Goal: Task Accomplishment & Management: Use online tool/utility

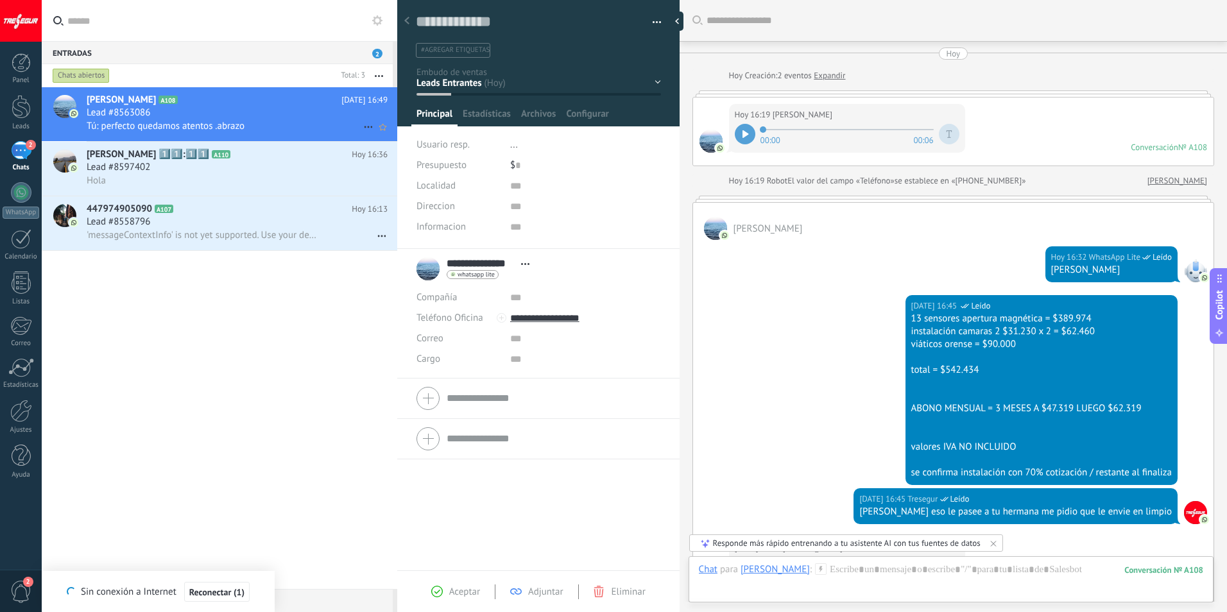
scroll to position [19, 0]
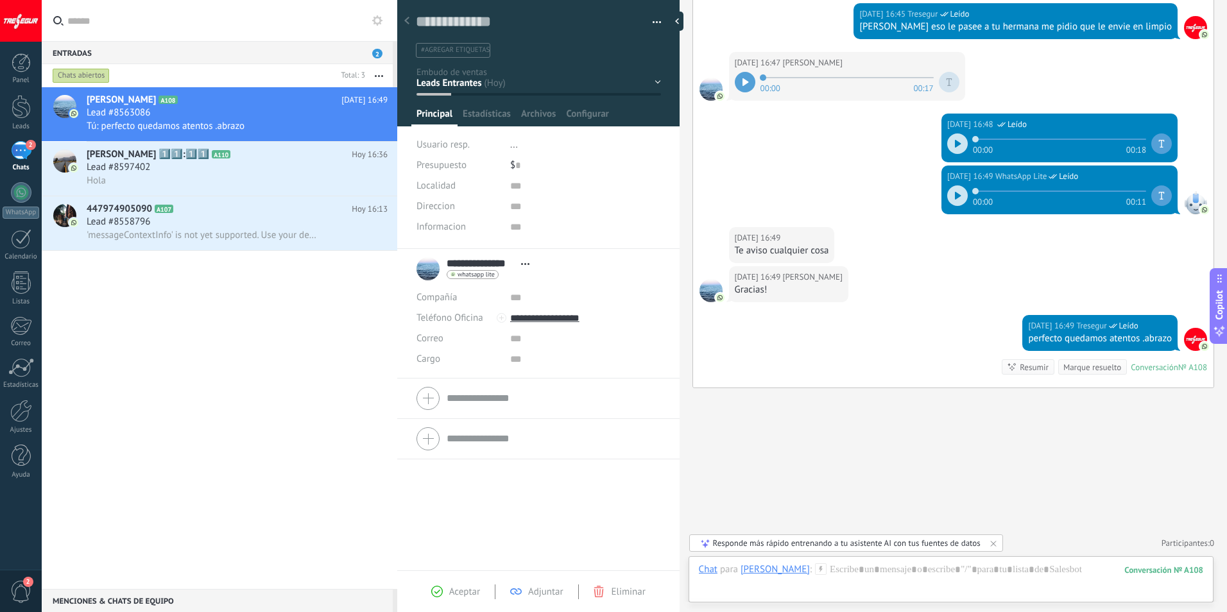
click at [379, 21] on icon at bounding box center [377, 20] width 10 height 10
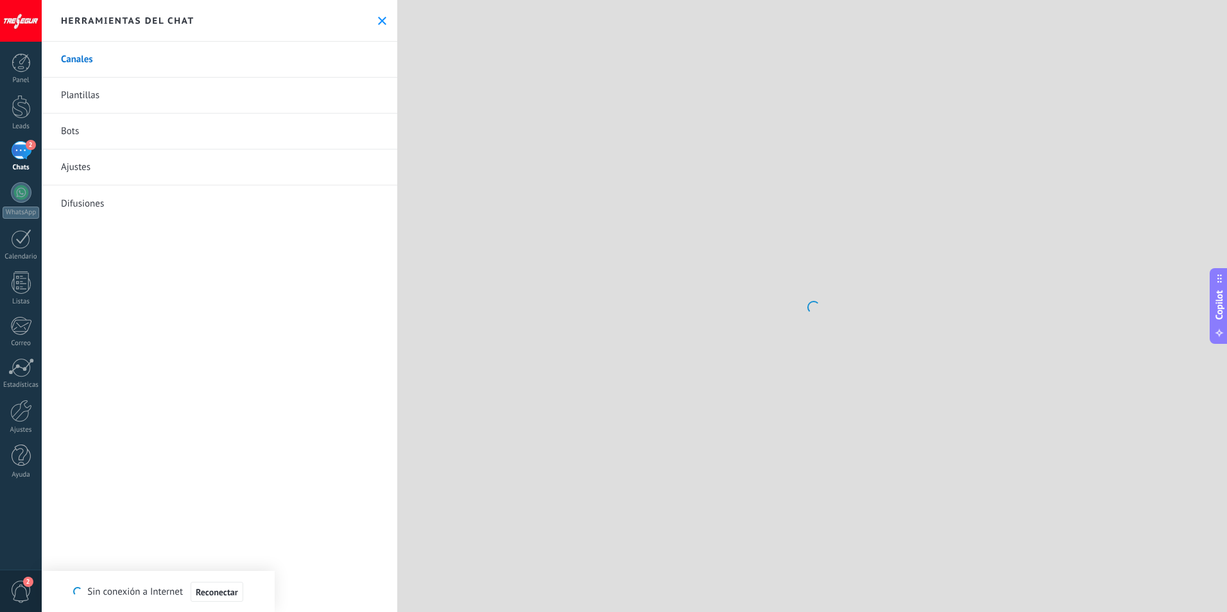
click at [379, 21] on icon at bounding box center [382, 21] width 8 height 8
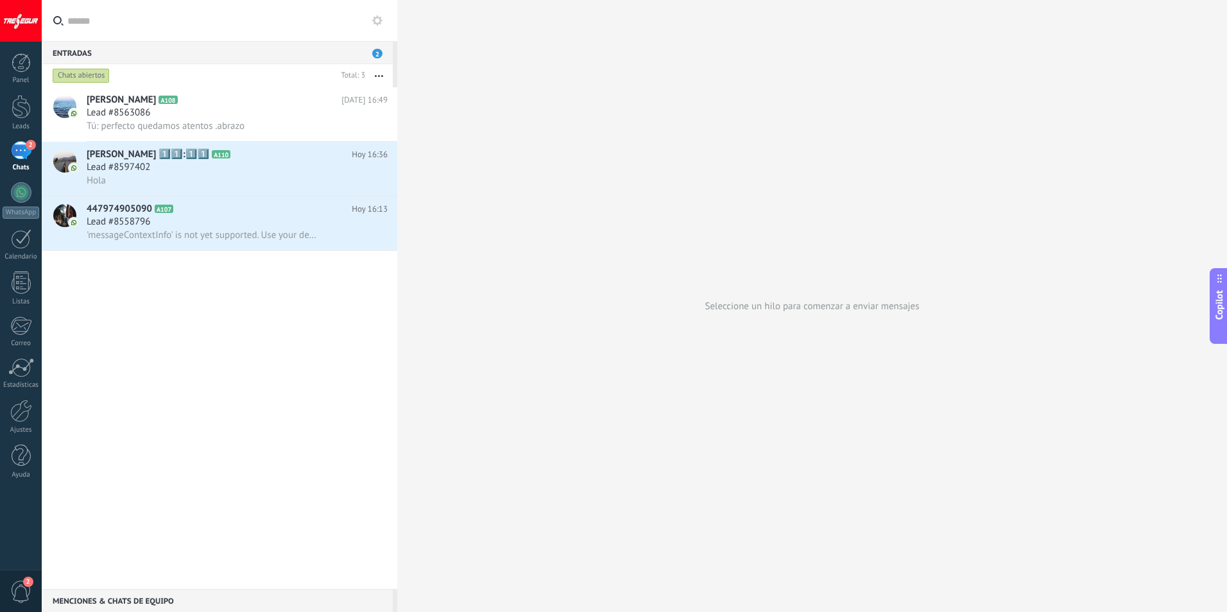
click at [24, 153] on div "2" at bounding box center [21, 150] width 21 height 19
click at [296, 48] on div "Entradas 2" at bounding box center [217, 52] width 351 height 23
click at [200, 221] on div "Lead #8558796" at bounding box center [237, 222] width 301 height 13
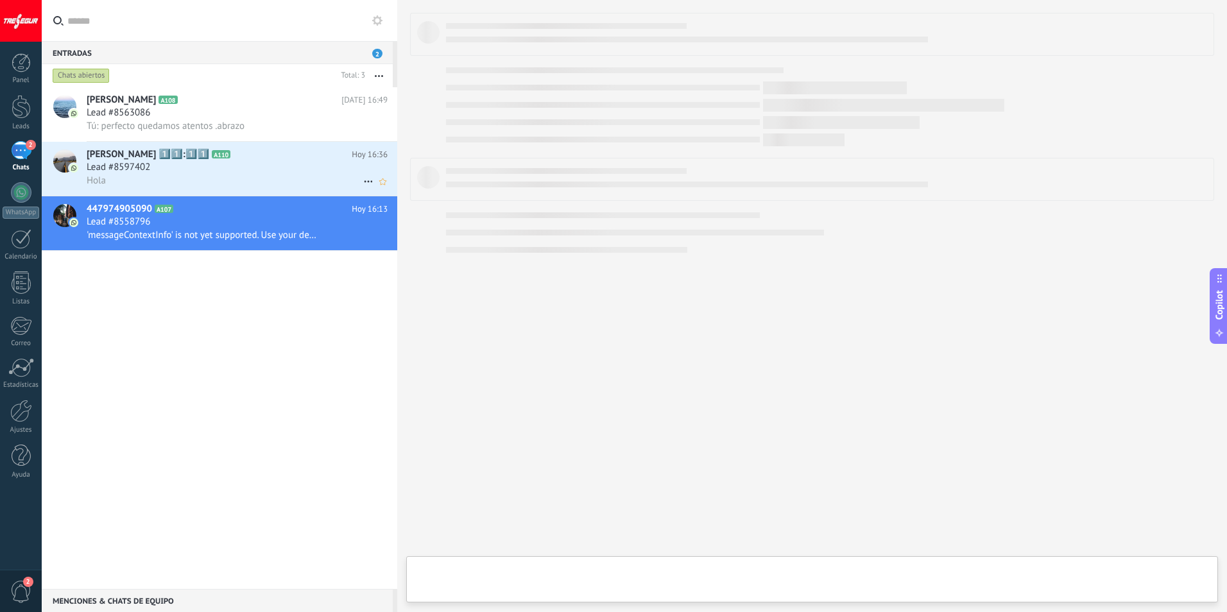
scroll to position [19, 0]
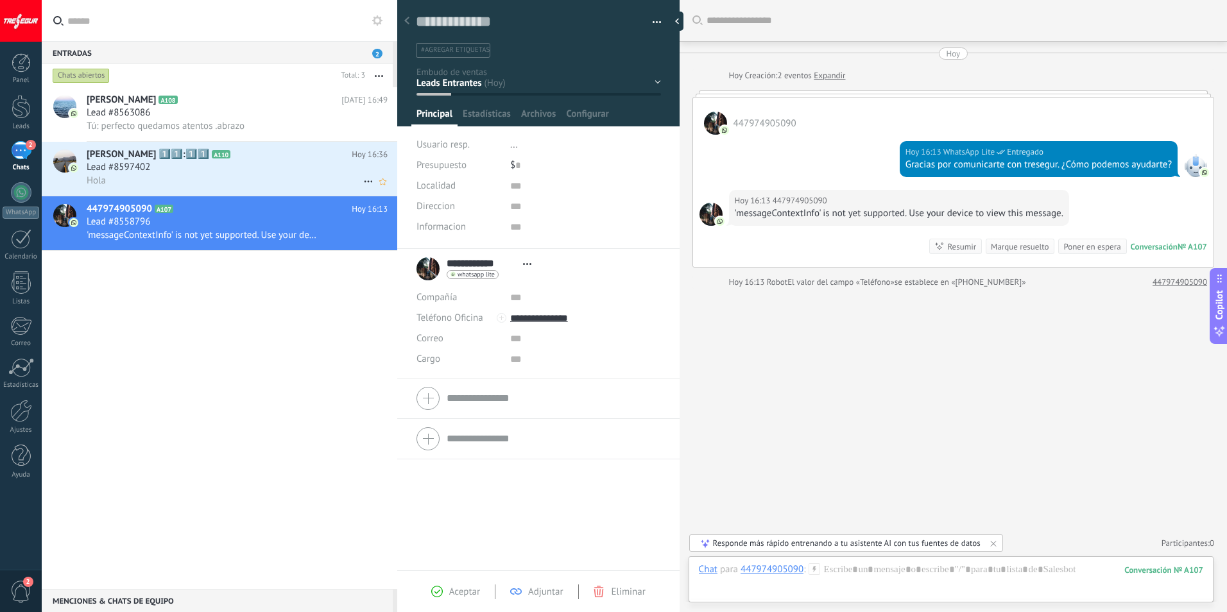
click at [241, 176] on div "Hola" at bounding box center [237, 180] width 301 height 13
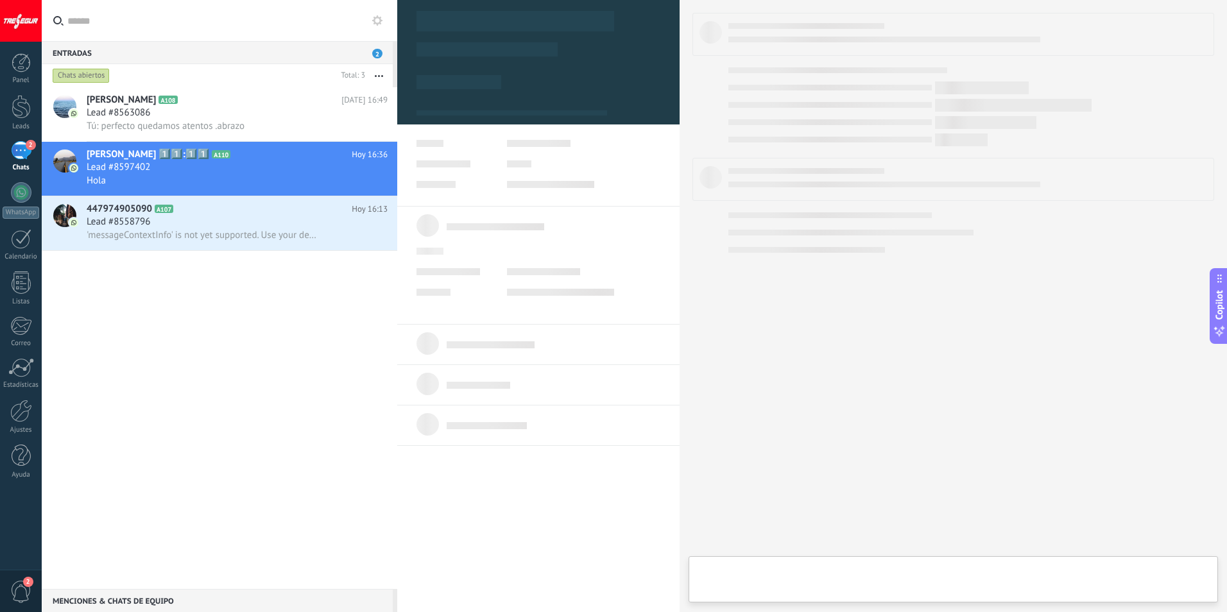
type textarea "**********"
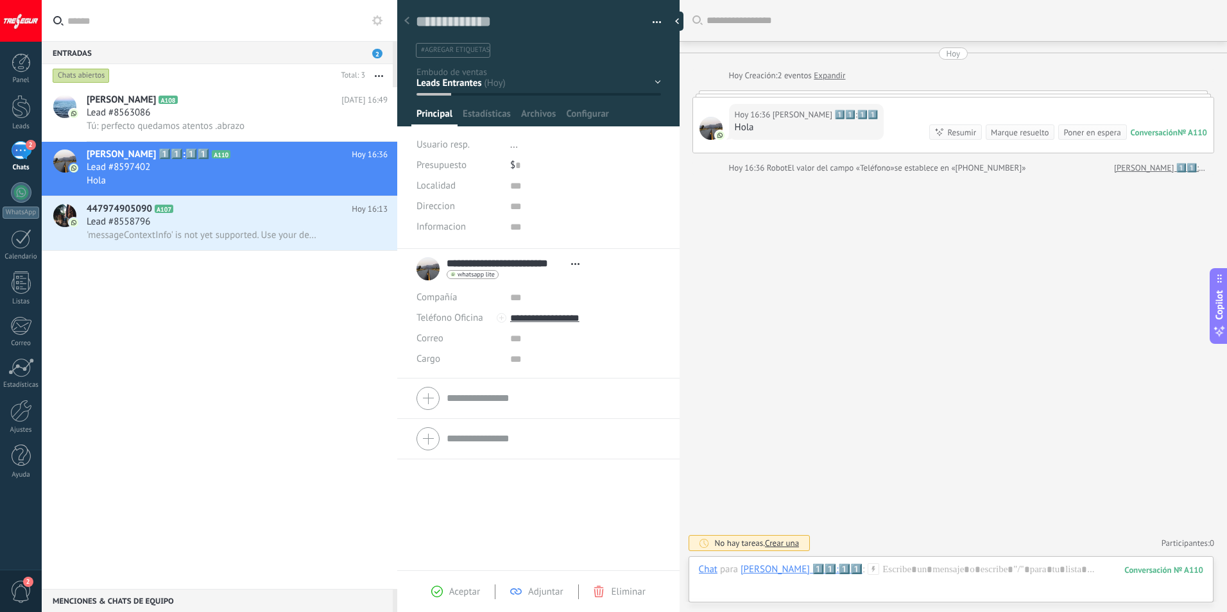
click at [134, 27] on input "text" at bounding box center [227, 20] width 320 height 41
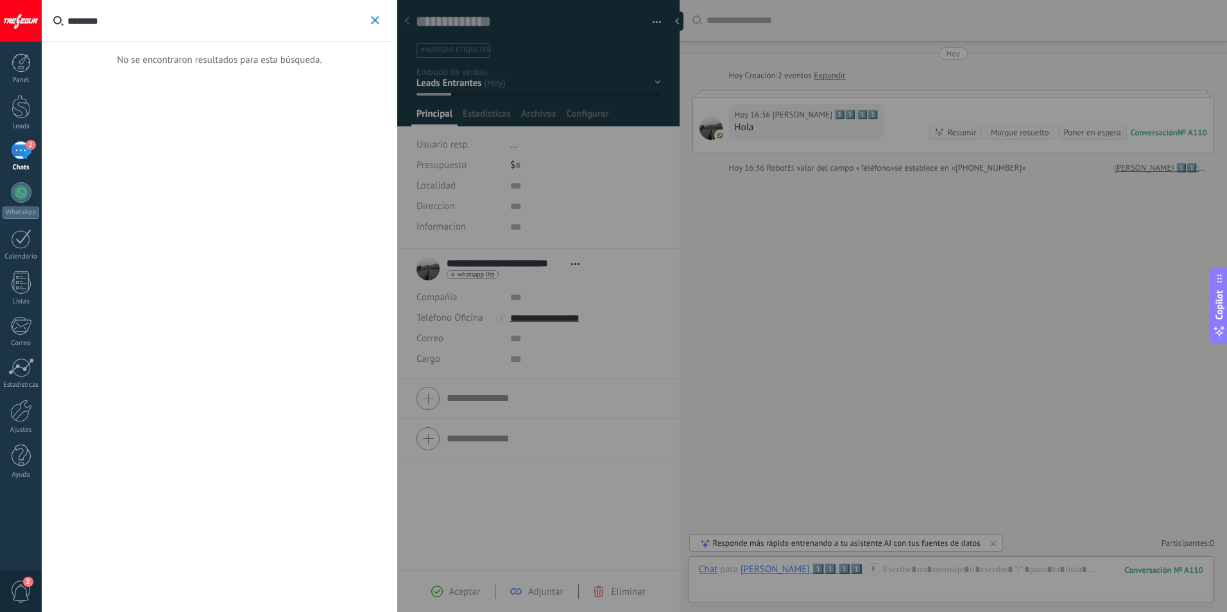
type input "********"
click at [888, 445] on div at bounding box center [613, 306] width 1227 height 612
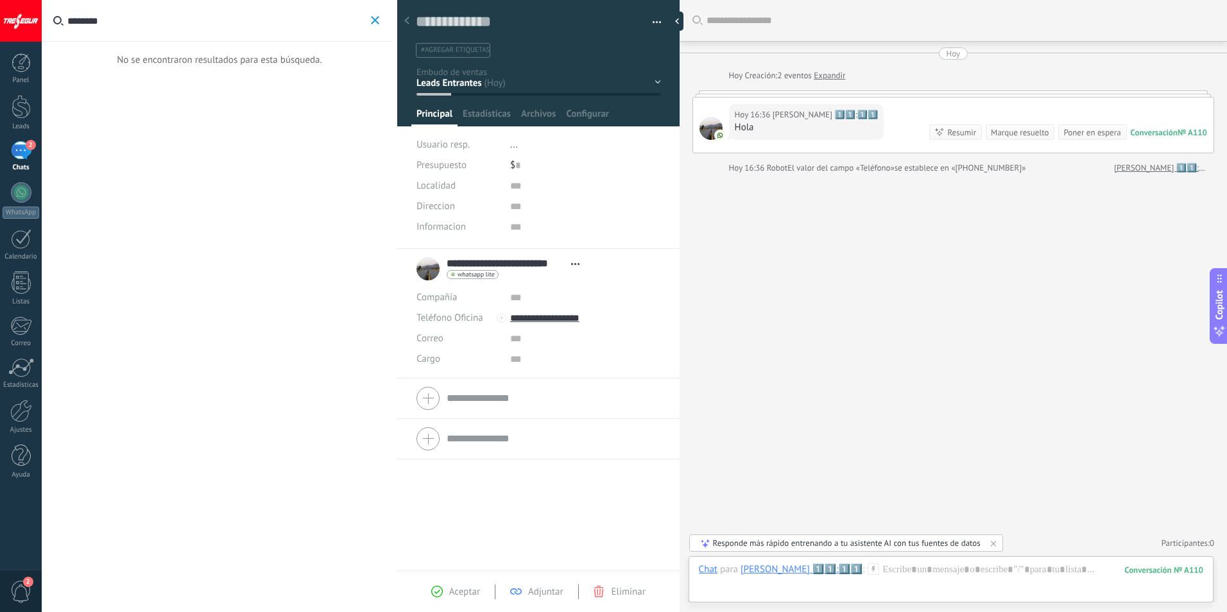
click at [22, 157] on div "2" at bounding box center [21, 150] width 21 height 19
